Goal: Information Seeking & Learning: Learn about a topic

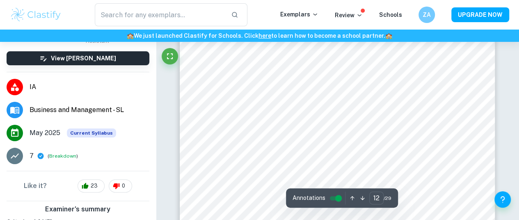
scroll to position [5181, 0]
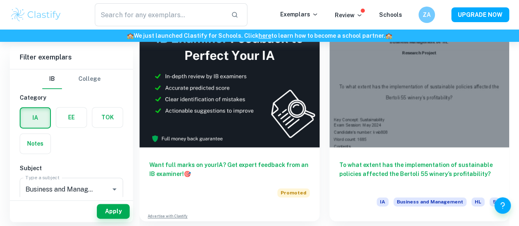
scroll to position [480, 0]
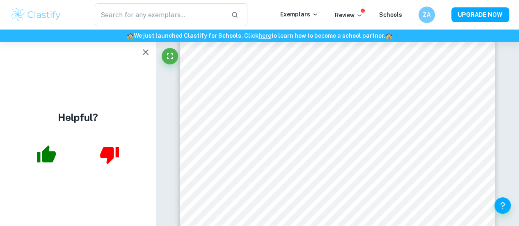
scroll to position [226, 0]
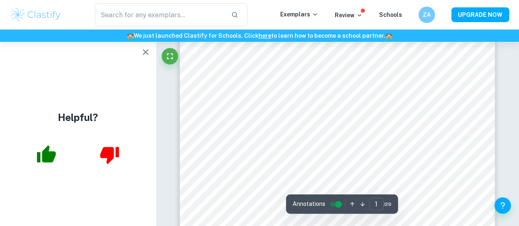
click at [149, 54] on icon "button" at bounding box center [146, 52] width 10 height 10
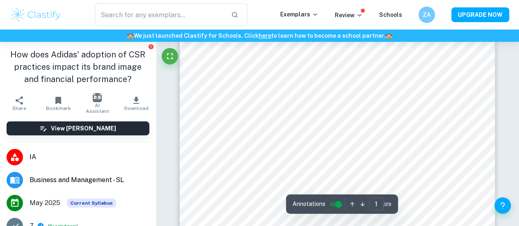
scroll to position [138, 0]
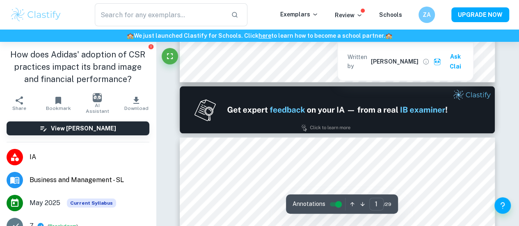
type input "2"
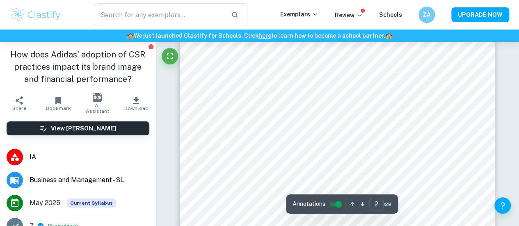
scroll to position [4, 0]
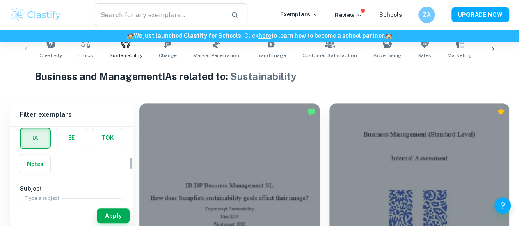
scroll to position [175, 0]
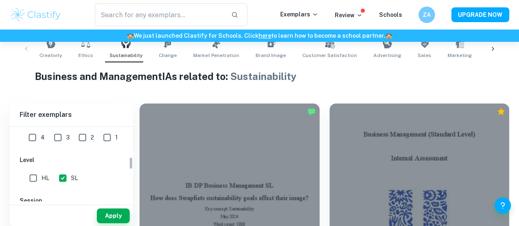
click at [61, 181] on input "SL" at bounding box center [63, 178] width 16 height 16
checkbox input "false"
click at [129, 220] on button "Apply" at bounding box center [113, 216] width 33 height 15
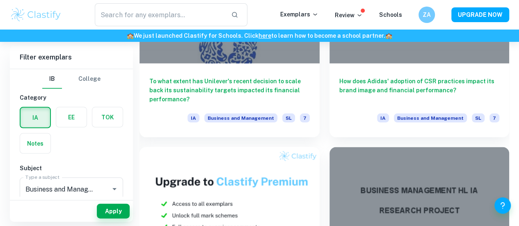
scroll to position [786, 0]
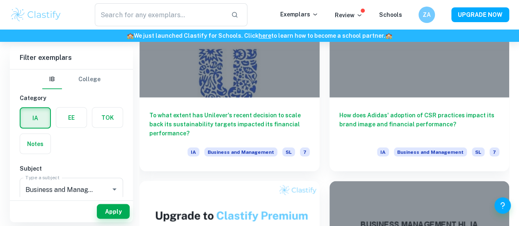
scroll to position [818, 0]
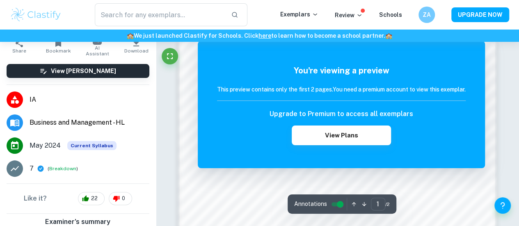
scroll to position [517, 0]
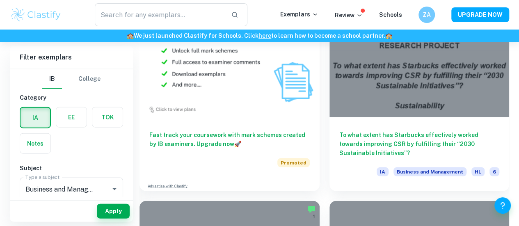
scroll to position [990, 0]
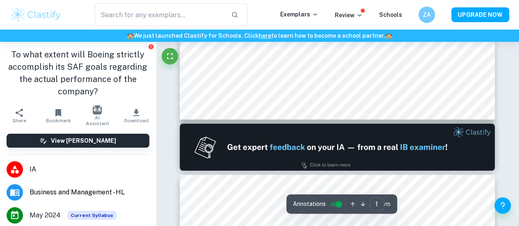
scroll to position [378, 0]
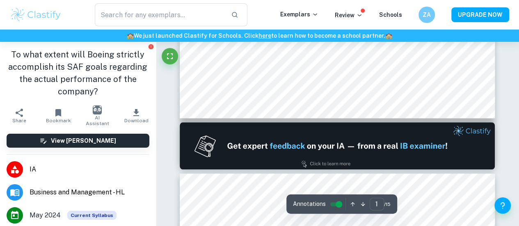
drag, startPoint x: 113, startPoint y: 170, endPoint x: 253, endPoint y: 144, distance: 142.4
click at [253, 144] on img at bounding box center [337, 145] width 315 height 47
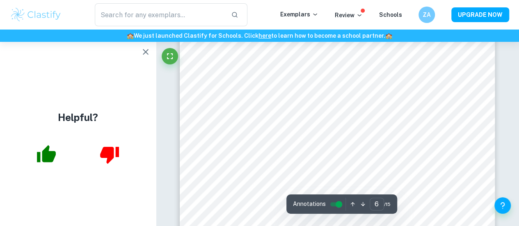
scroll to position [2369, 0]
click at [144, 51] on icon "button" at bounding box center [146, 52] width 6 height 6
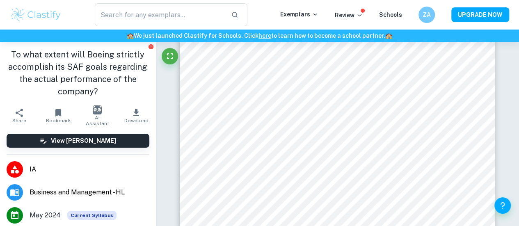
scroll to position [0, 0]
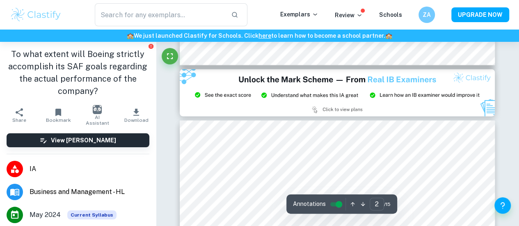
type input "3"
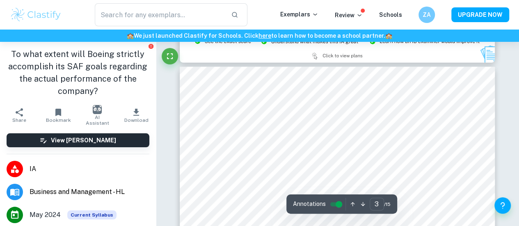
scroll to position [988, 0]
